Goal: Check status: Check status

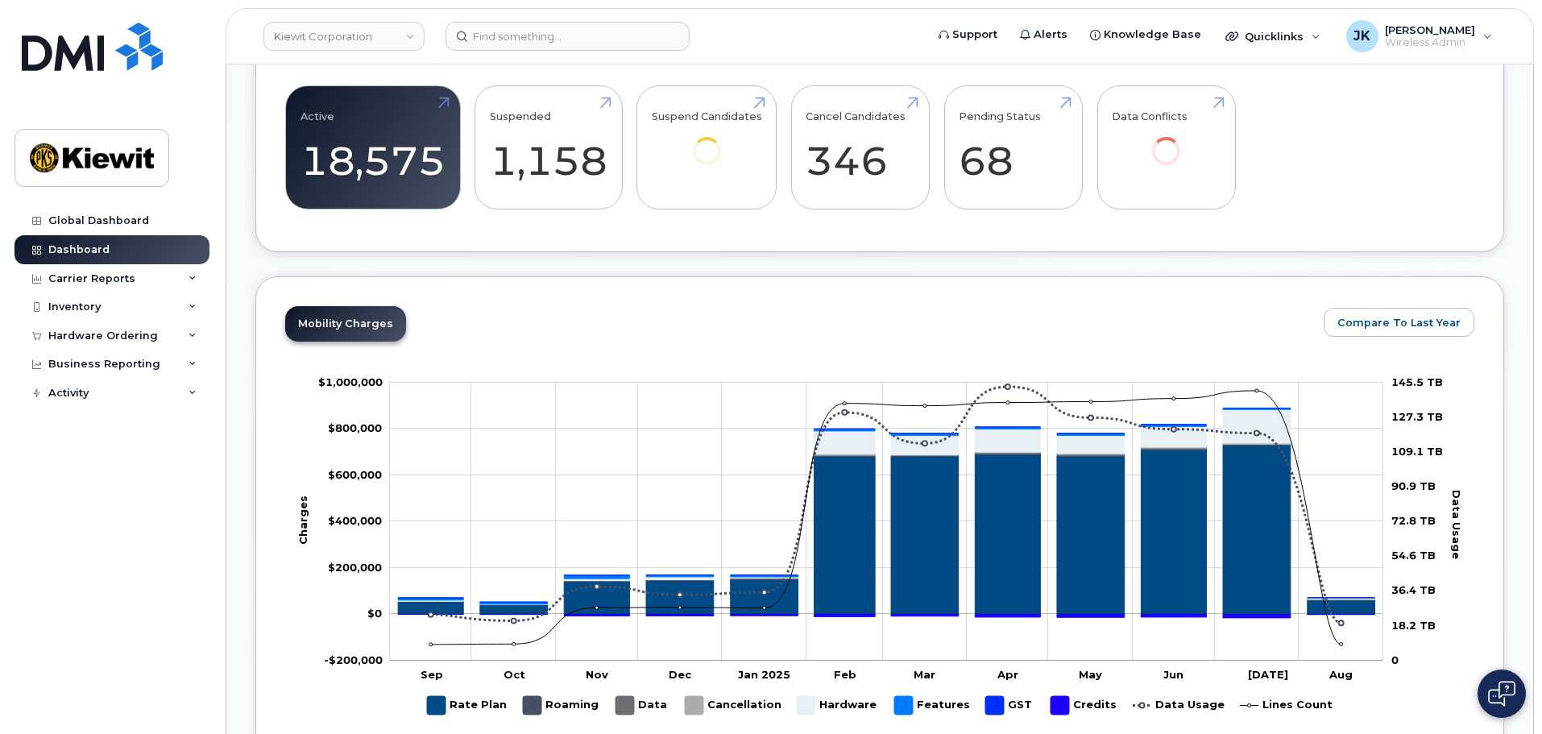
scroll to position [967, 0]
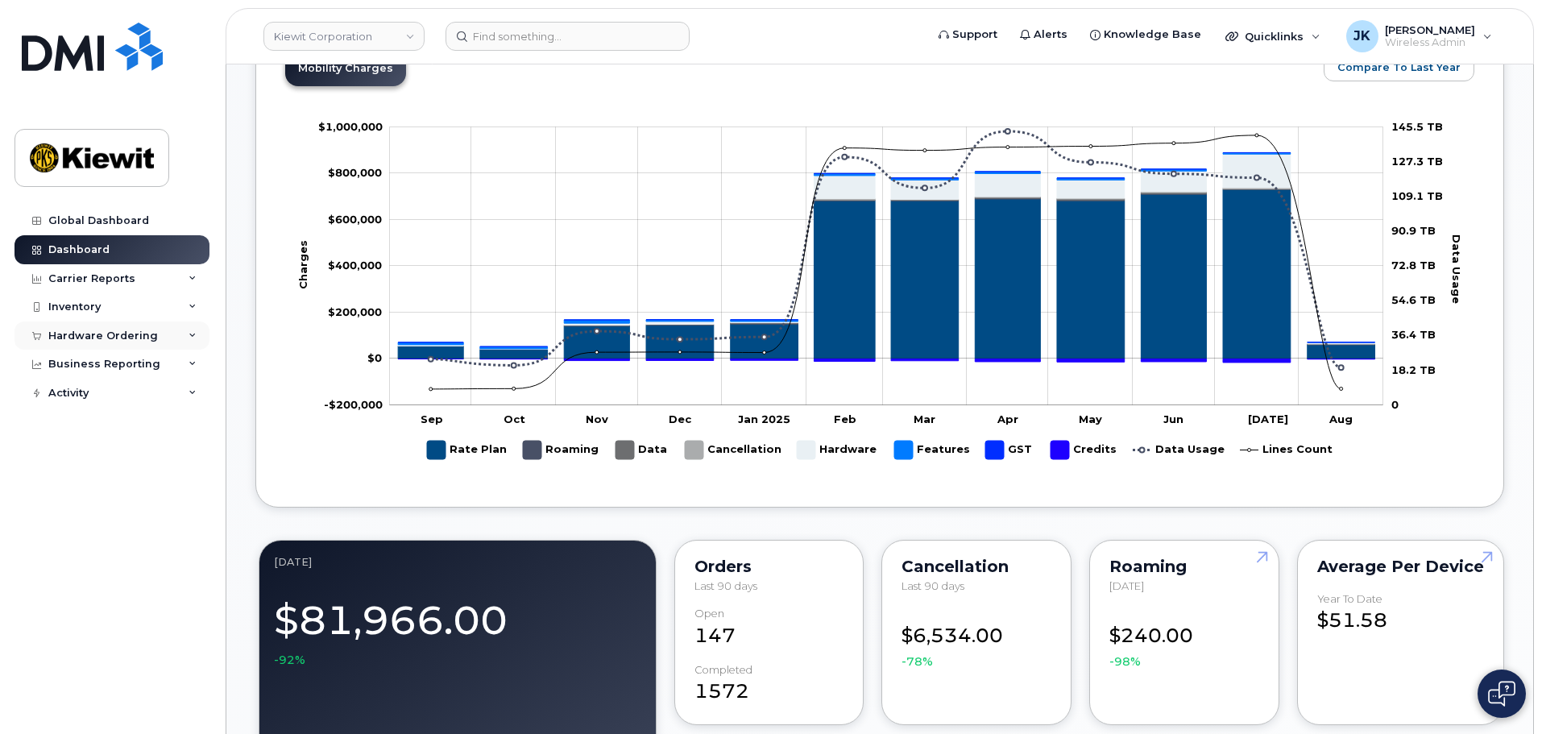
click at [114, 334] on div "Hardware Ordering" at bounding box center [103, 336] width 110 height 13
click at [112, 395] on link "Orders" at bounding box center [126, 396] width 167 height 31
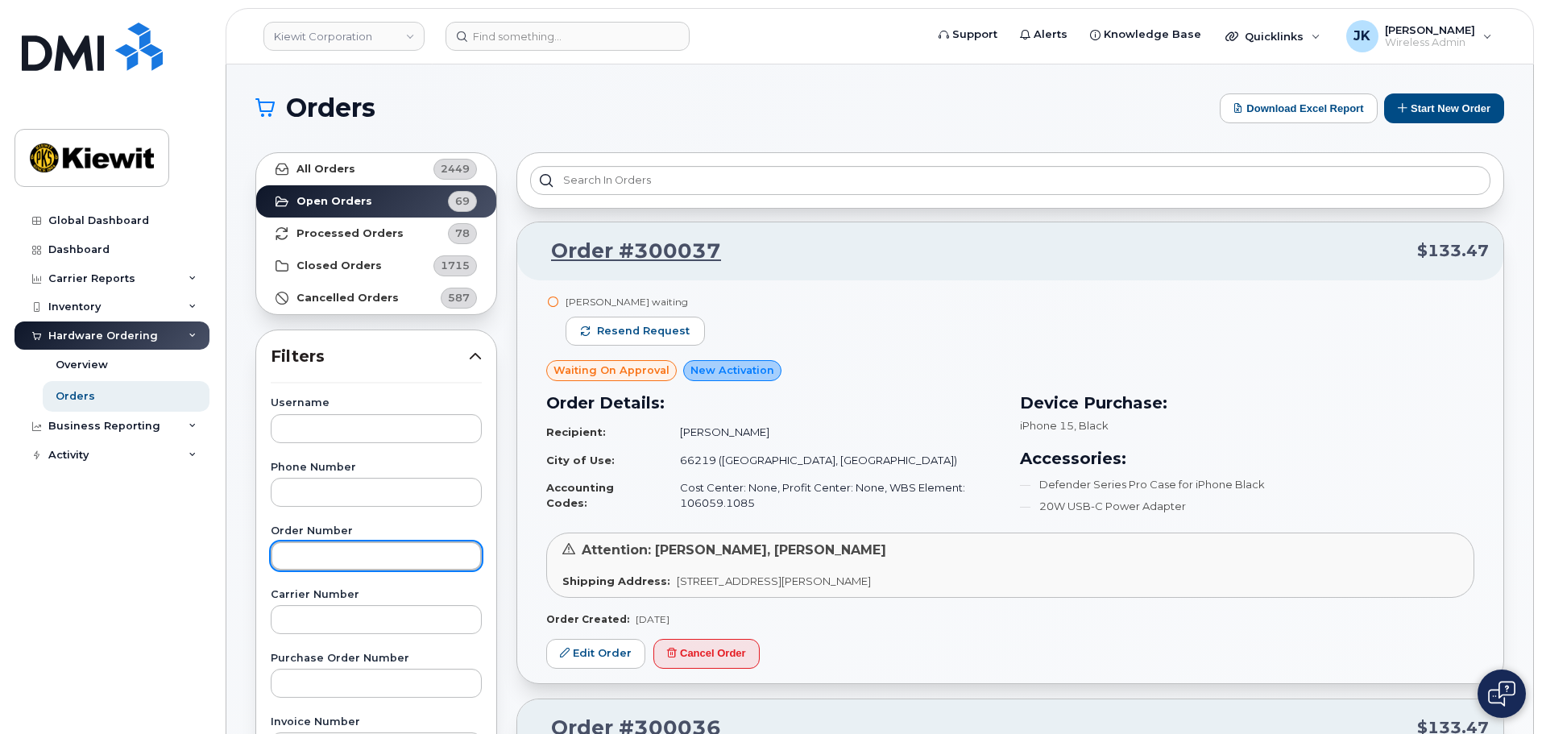
click at [336, 561] on input "text" at bounding box center [376, 555] width 211 height 29
type input "299823"
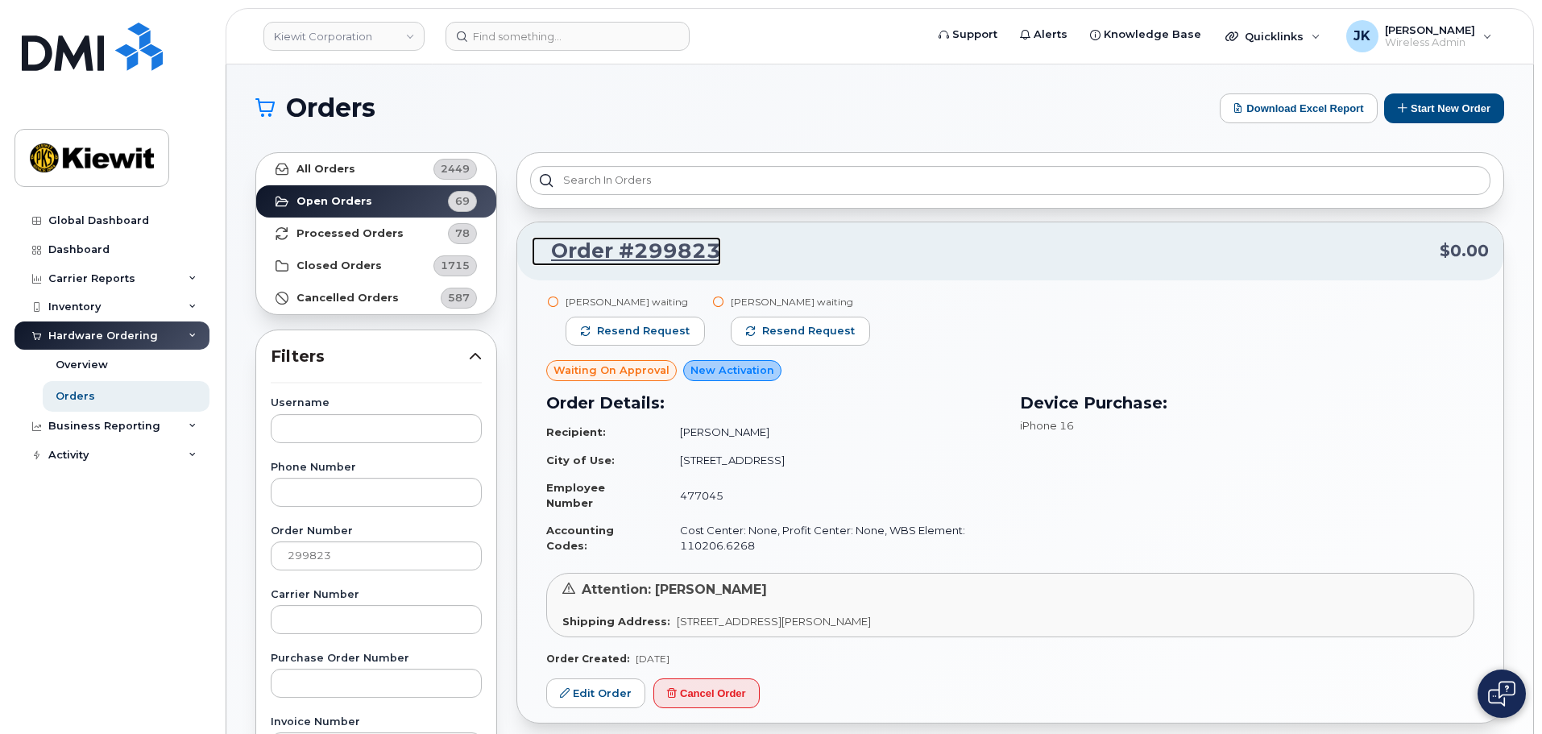
click at [640, 250] on link "Order #299823" at bounding box center [626, 251] width 189 height 29
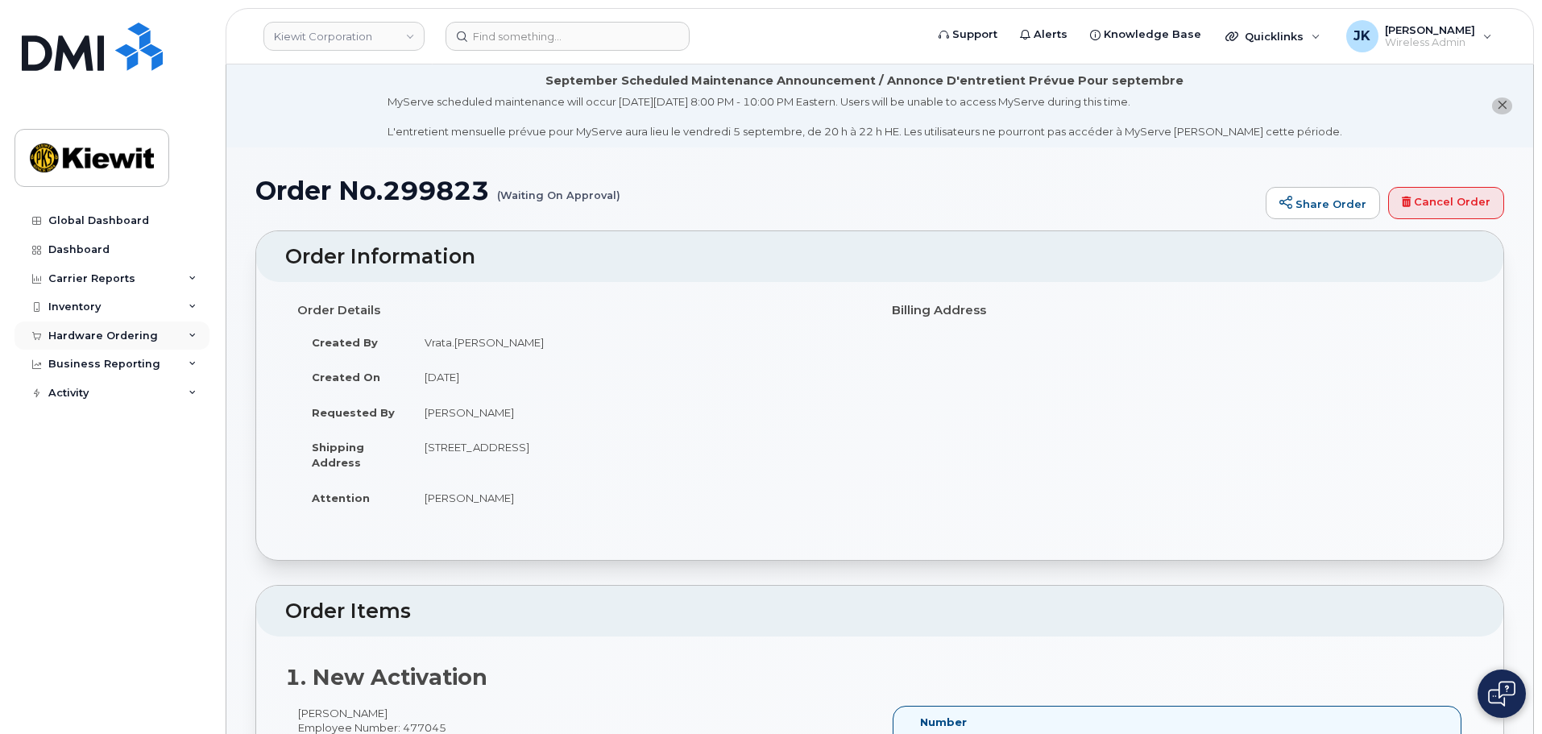
click at [126, 333] on div "Hardware Ordering" at bounding box center [103, 336] width 110 height 13
click at [119, 390] on link "Orders" at bounding box center [126, 396] width 167 height 31
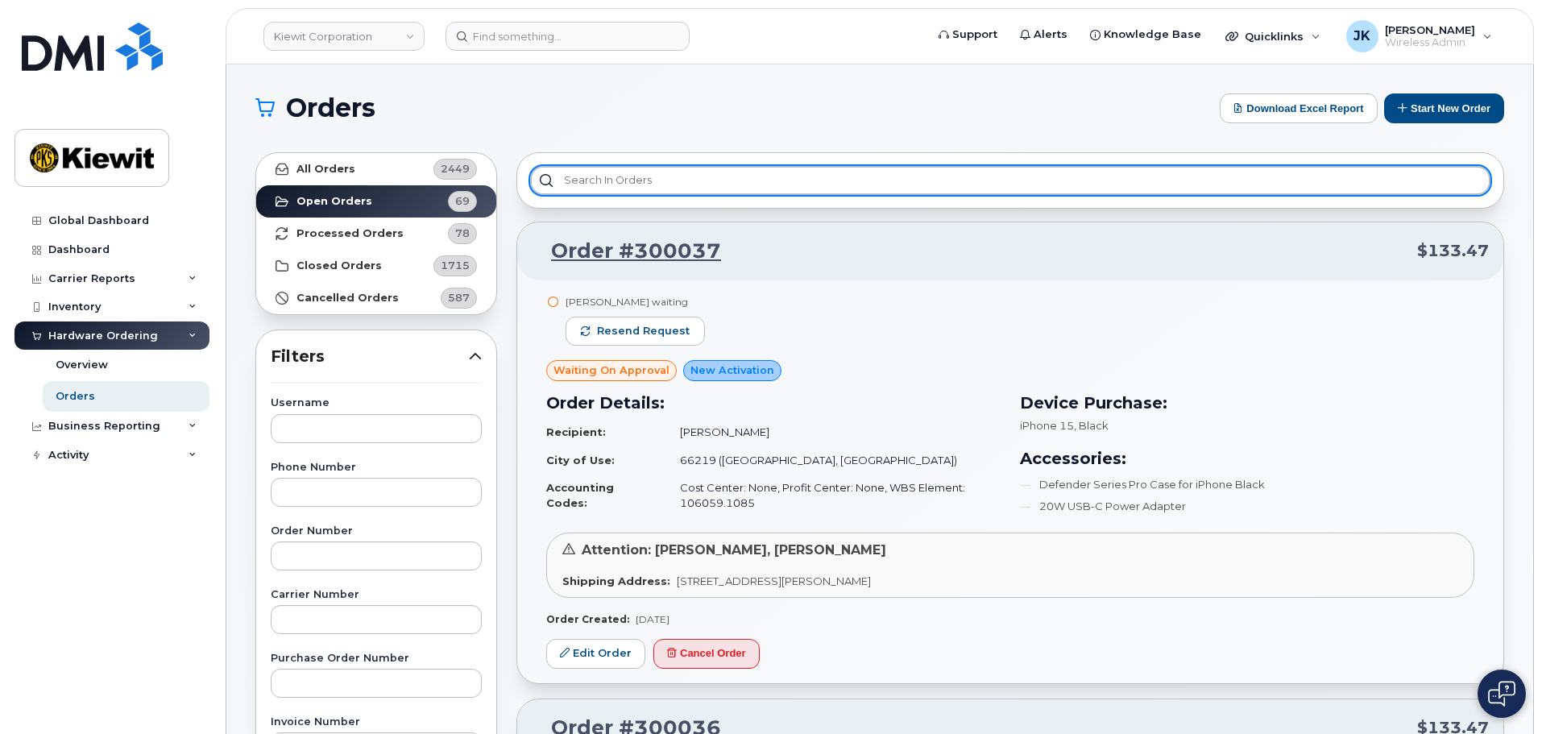
click at [607, 176] on input "text" at bounding box center [1010, 180] width 961 height 29
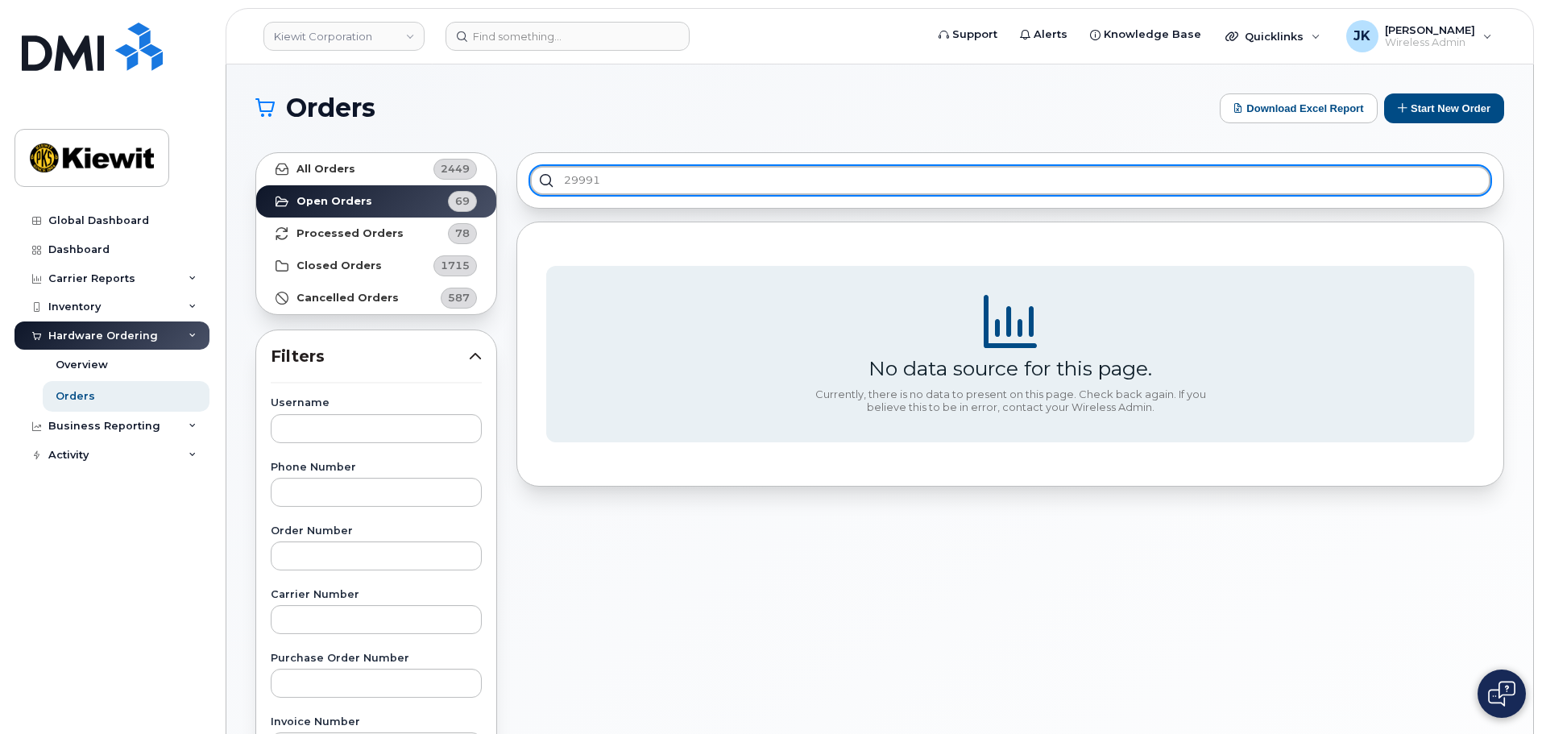
type input "299912"
drag, startPoint x: 609, startPoint y: 176, endPoint x: 620, endPoint y: 174, distance: 11.4
click at [610, 176] on input "299912" at bounding box center [1010, 180] width 961 height 29
drag, startPoint x: 620, startPoint y: 174, endPoint x: 425, endPoint y: 154, distance: 196.8
click at [425, 154] on div "All Orders 2449 Open Orders 69 Processed Orders 78 Closed Orders 1715 Cancelled…" at bounding box center [880, 709] width 1268 height 1132
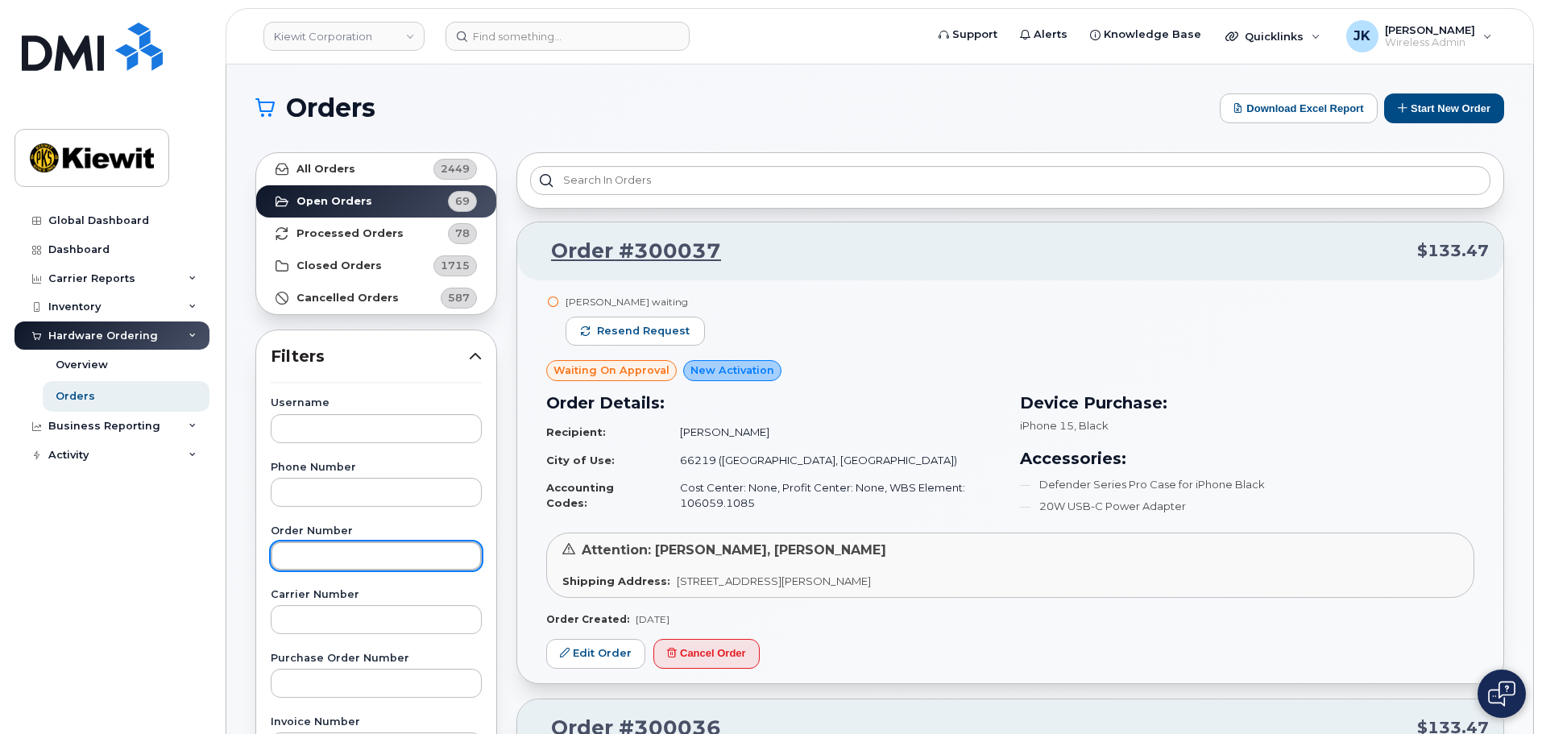
click at [356, 557] on input "text" at bounding box center [376, 555] width 211 height 29
type input "299912"
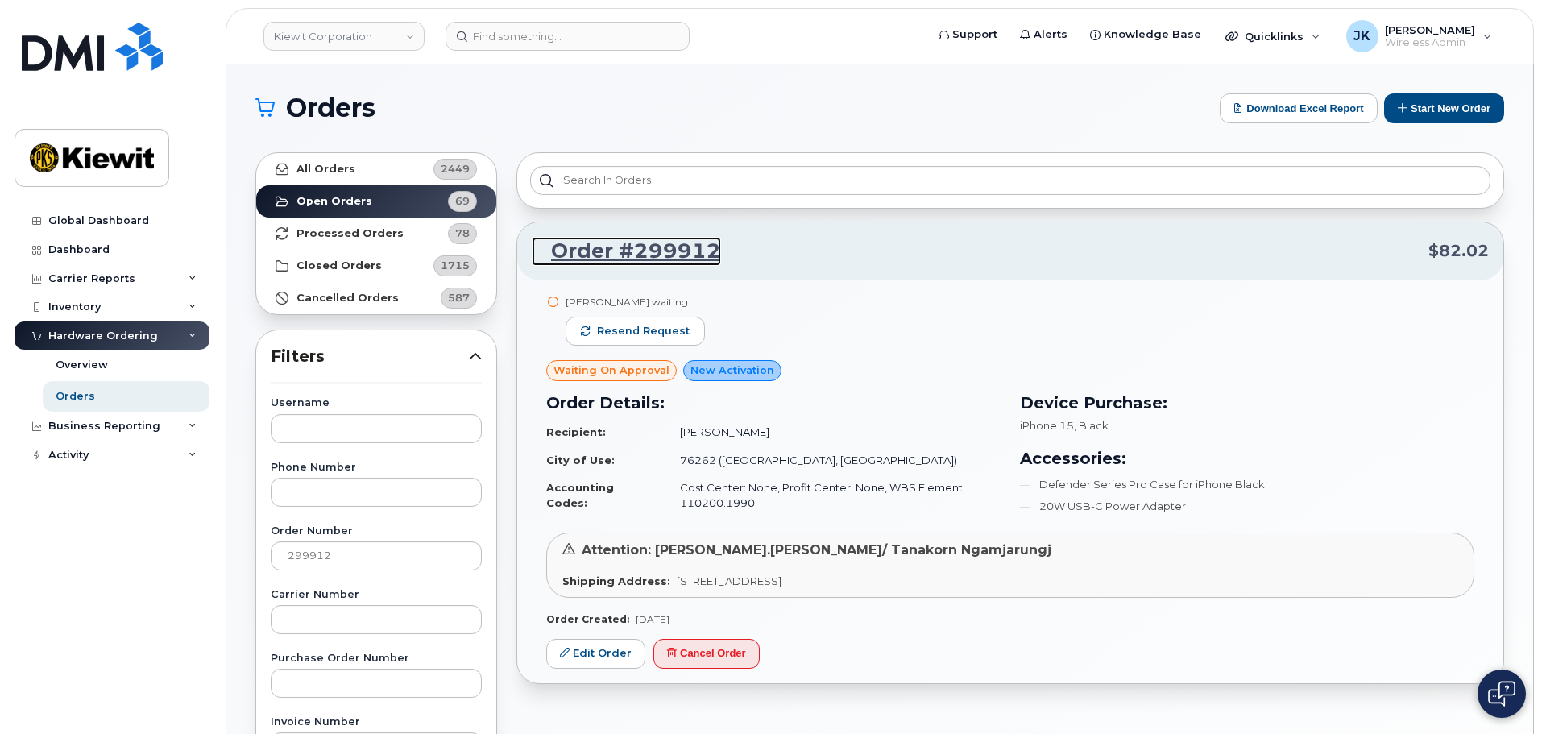
click at [676, 251] on link "Order #299912" at bounding box center [626, 251] width 189 height 29
